Goal: Feedback & Contribution: Leave review/rating

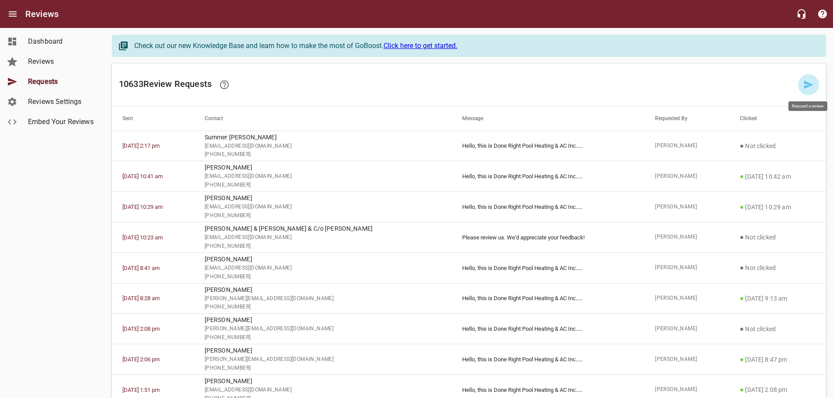
click at [804, 86] on icon at bounding box center [808, 85] width 10 height 10
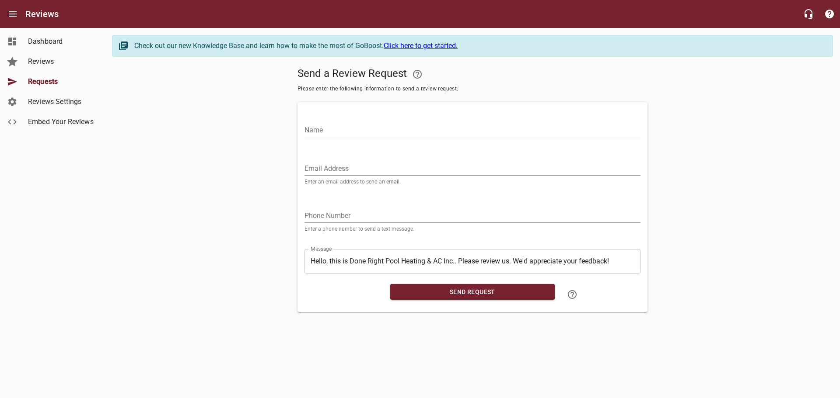
click at [382, 160] on div "Email Address Enter an email address to send an email." at bounding box center [472, 170] width 336 height 30
click at [379, 170] on input "Email Address" at bounding box center [472, 169] width 336 height 14
paste input "[EMAIL_ADDRESS][DOMAIN_NAME]"
type input "[EMAIL_ADDRESS][DOMAIN_NAME]"
click at [343, 214] on input "tel" at bounding box center [472, 216] width 336 height 14
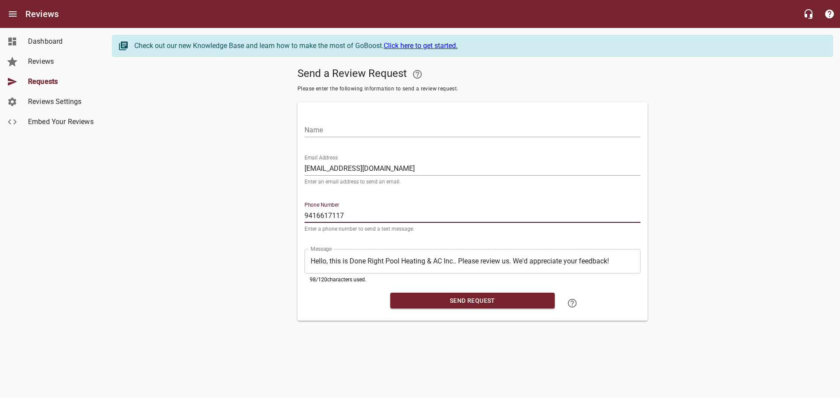
type input "9416617117"
click at [357, 130] on input "Name" at bounding box center [472, 130] width 336 height 14
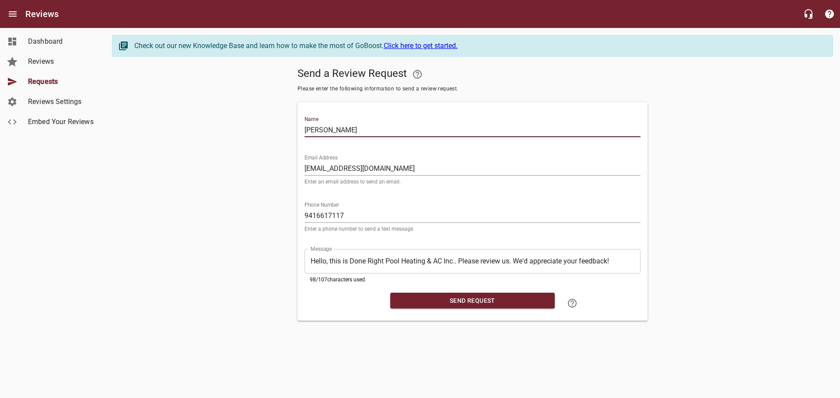
type input "[PERSON_NAME]"
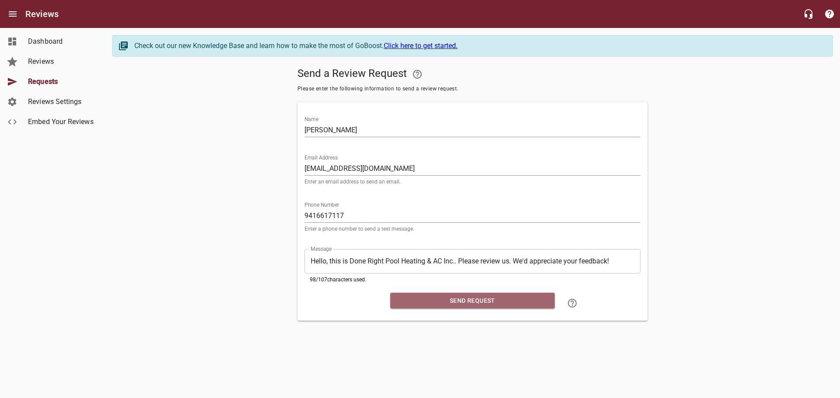
click at [420, 305] on span "Send Request" at bounding box center [472, 301] width 150 height 11
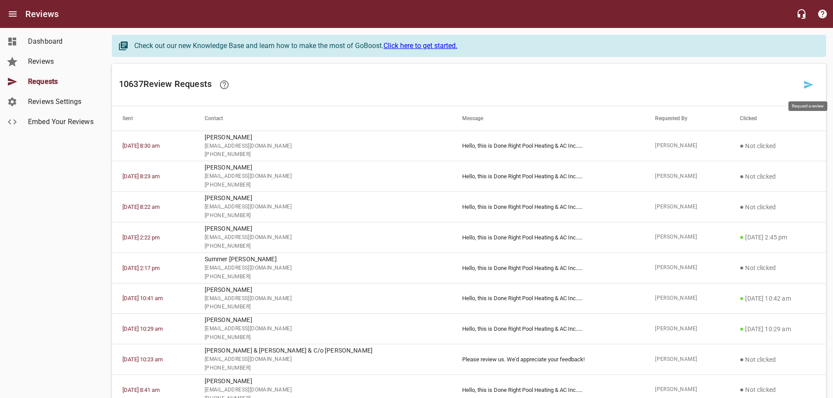
click at [806, 80] on icon at bounding box center [808, 85] width 10 height 10
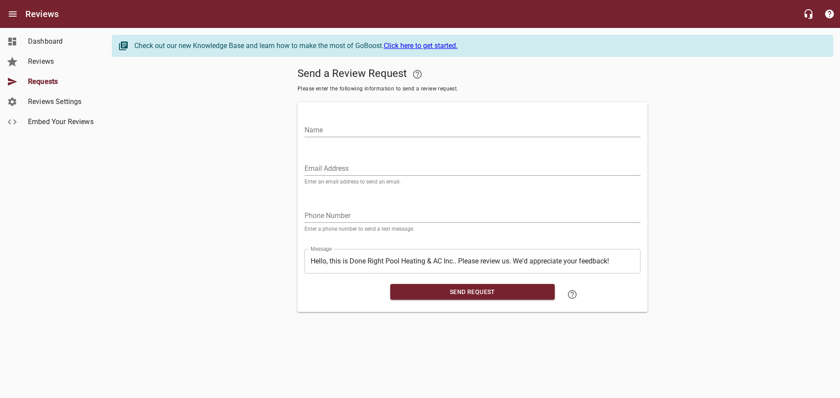
click at [327, 128] on input "Name" at bounding box center [472, 130] width 336 height 14
type input "[PERSON_NAME]"
drag, startPoint x: 423, startPoint y: 166, endPoint x: 372, endPoint y: 163, distance: 51.3
click at [423, 166] on input "Email Address" at bounding box center [472, 169] width 336 height 14
paste input "[EMAIL_ADDRESS][DOMAIN_NAME]"
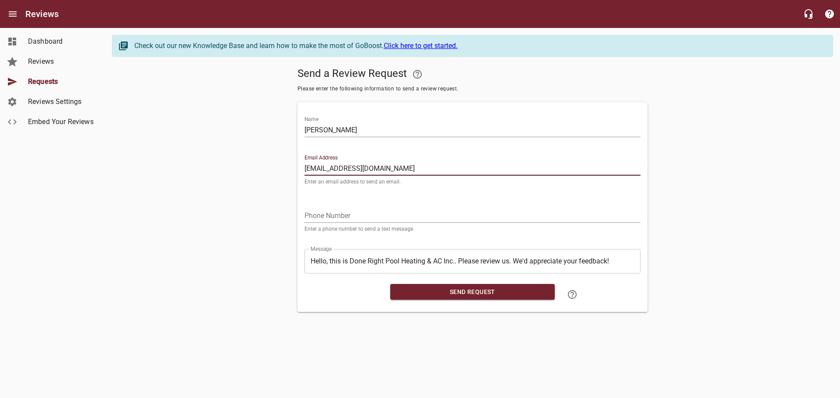
type input "[EMAIL_ADDRESS][DOMAIN_NAME]"
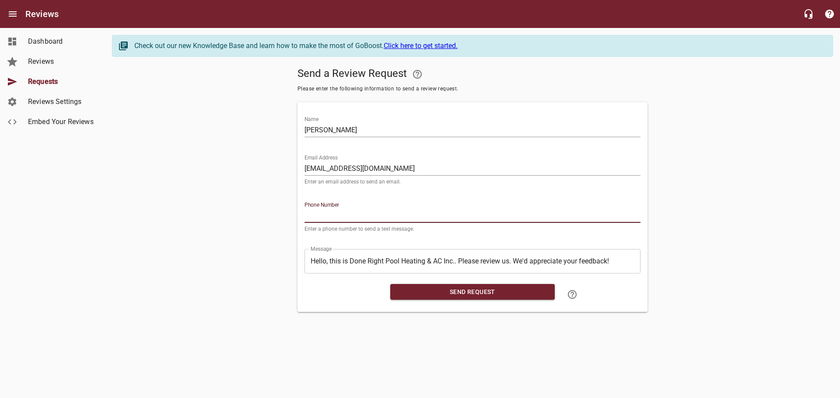
click at [411, 212] on input "tel" at bounding box center [472, 216] width 336 height 14
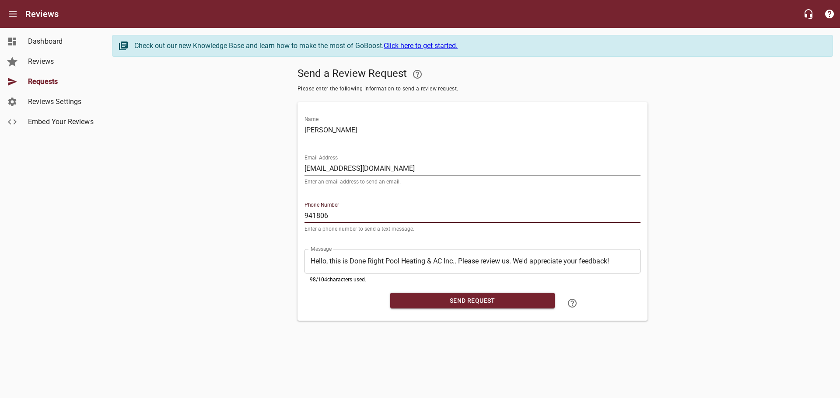
click at [392, 211] on input "941806" at bounding box center [472, 216] width 336 height 14
type input "9418067876"
click at [408, 299] on span "Send Request" at bounding box center [472, 301] width 150 height 11
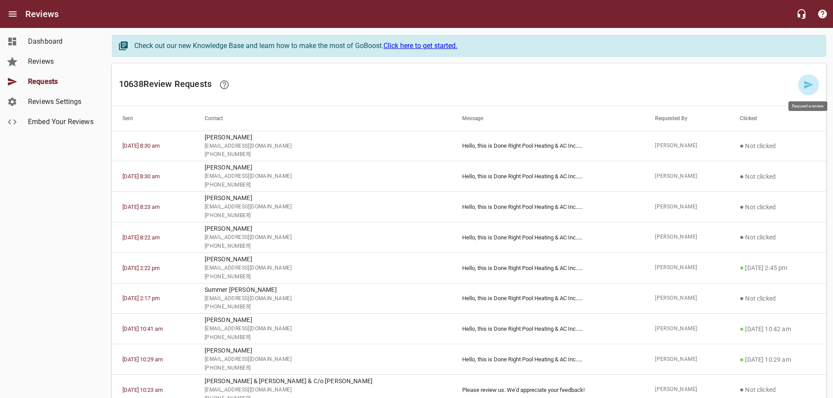
click at [801, 83] on link at bounding box center [808, 84] width 21 height 21
